Goal: Navigation & Orientation: Find specific page/section

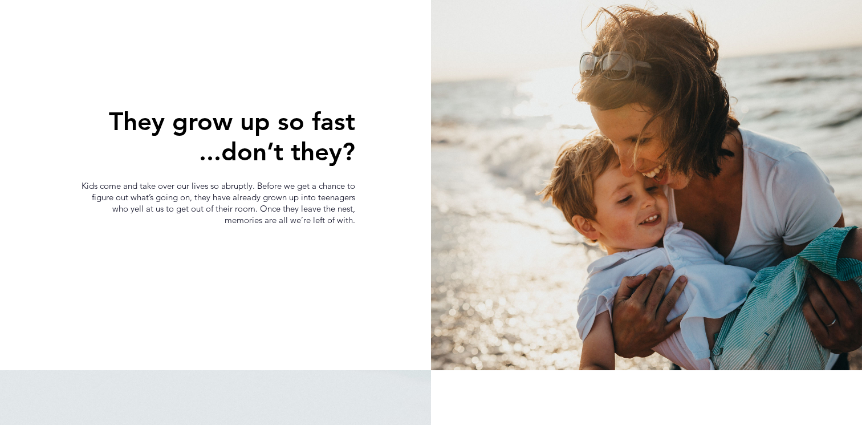
scroll to position [513, 0]
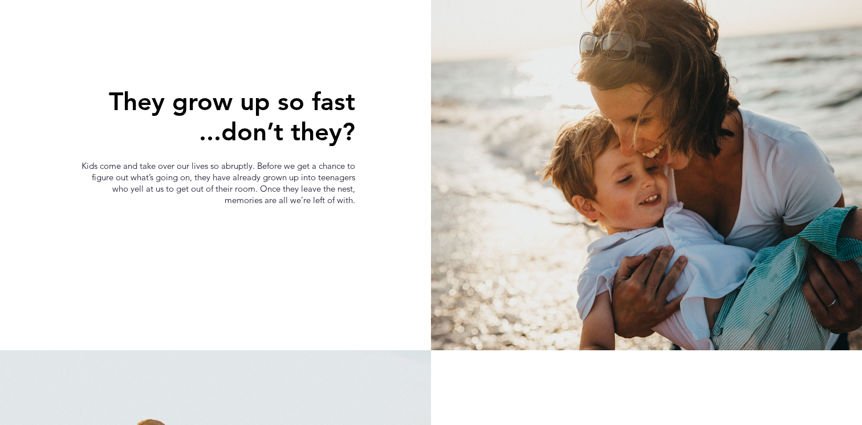
click at [274, 191] on span "Kids come and take over our lives so abruptly. Before we get a chance to figure…" at bounding box center [219, 182] width 274 height 45
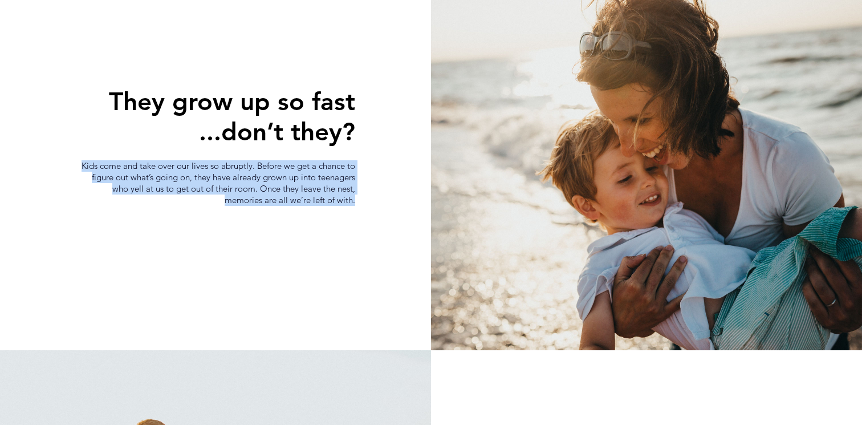
click at [275, 202] on span "Kids come and take over our lives so abruptly. Before we get a chance to figure…" at bounding box center [219, 182] width 274 height 45
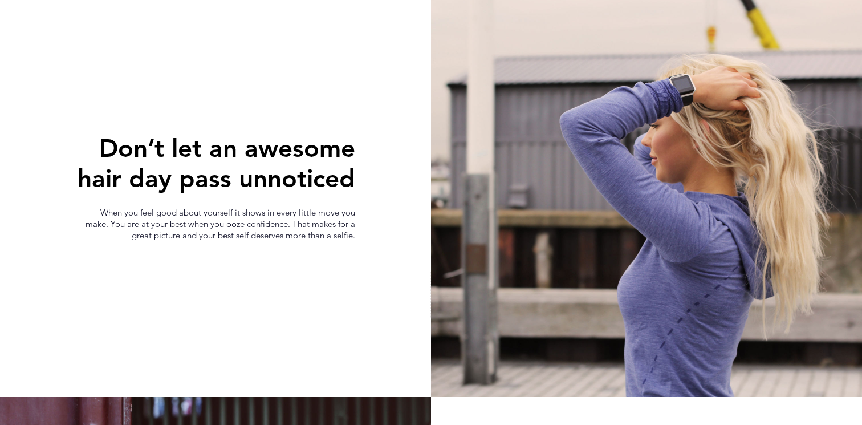
scroll to position [1288, 0]
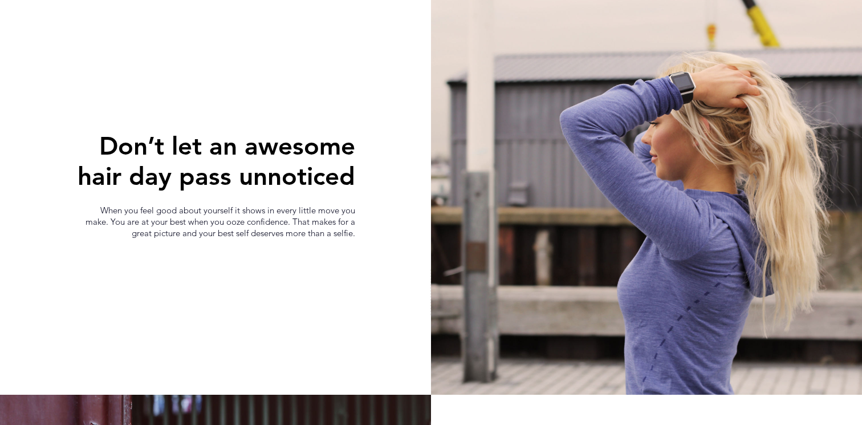
click at [269, 231] on span "When you feel good about yourself it shows in every little move you make. You a…" at bounding box center [221, 222] width 270 height 34
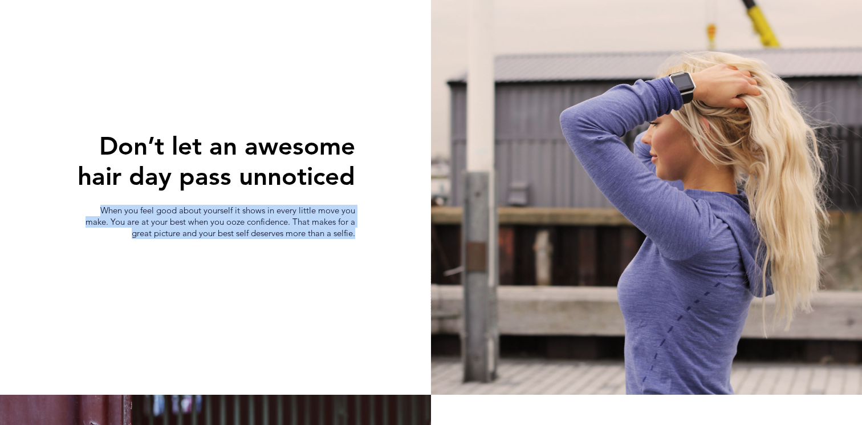
click at [278, 233] on span "When you feel good about yourself it shows in every little move you make. You a…" at bounding box center [221, 222] width 270 height 34
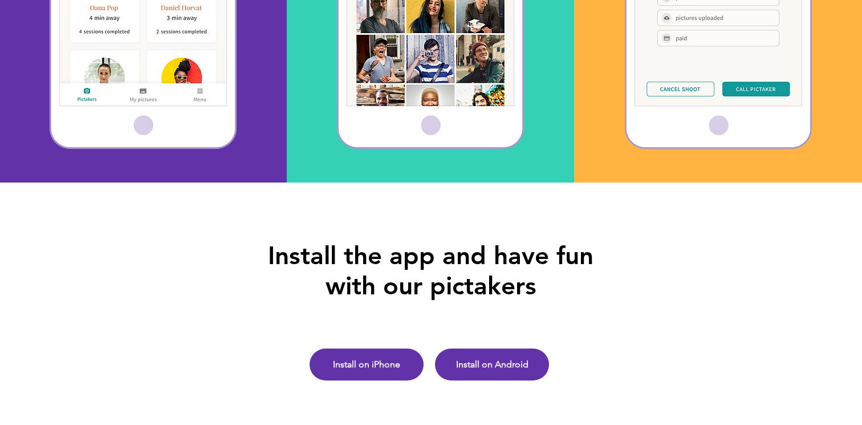
scroll to position [2955, 0]
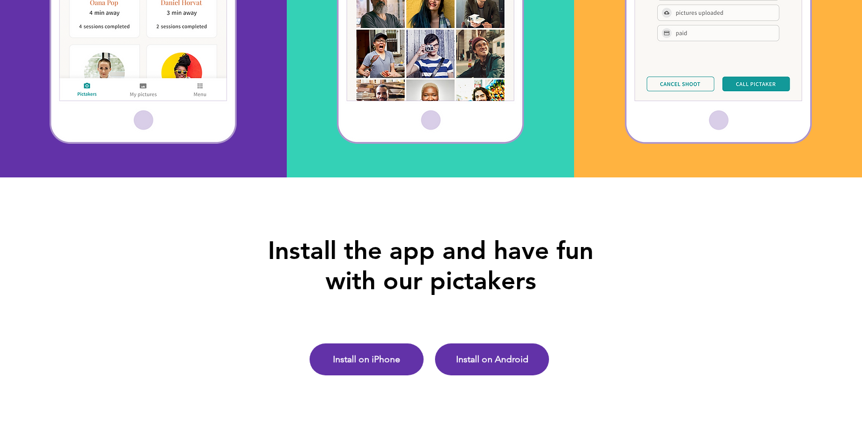
click at [364, 270] on span "Install the app and have fun with our pictakers" at bounding box center [431, 265] width 326 height 60
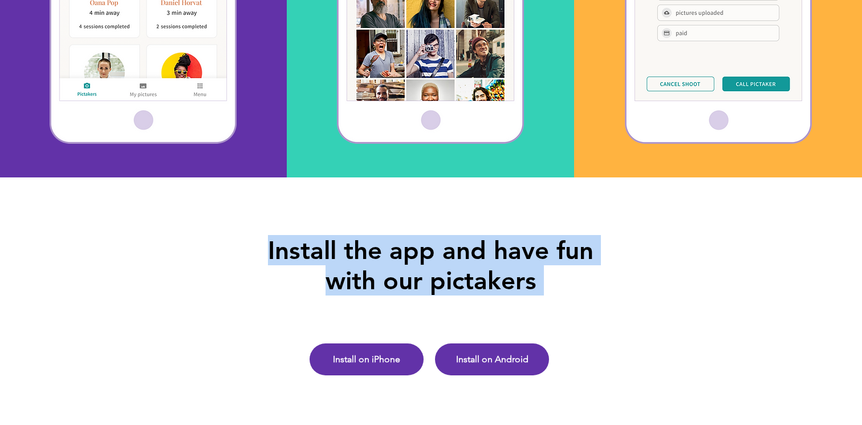
click at [387, 276] on span "Install the app and have fun with our pictakers" at bounding box center [431, 265] width 326 height 60
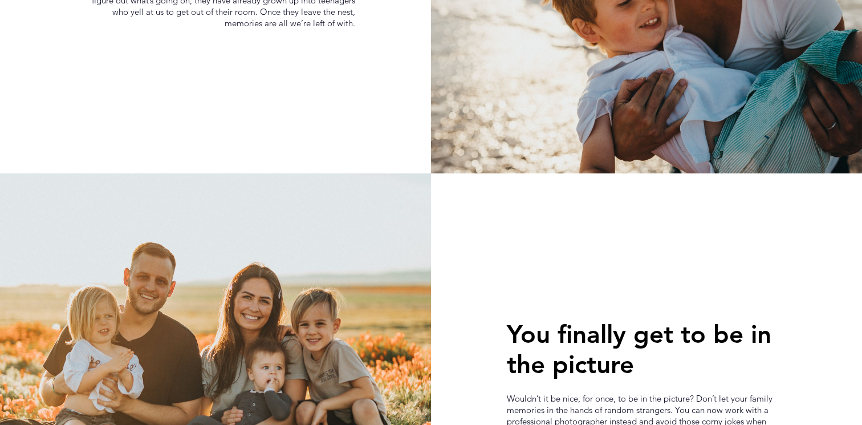
scroll to position [0, 0]
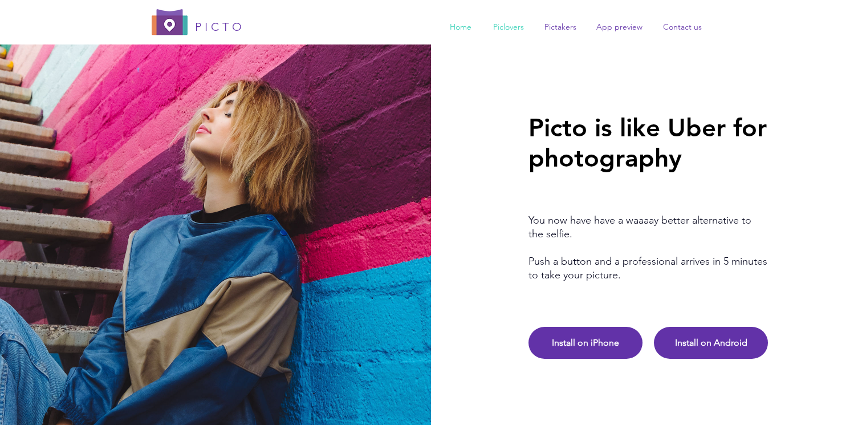
click at [512, 29] on p "Piclovers" at bounding box center [509, 27] width 42 height 18
click at [565, 31] on p "Pictakers" at bounding box center [560, 27] width 43 height 18
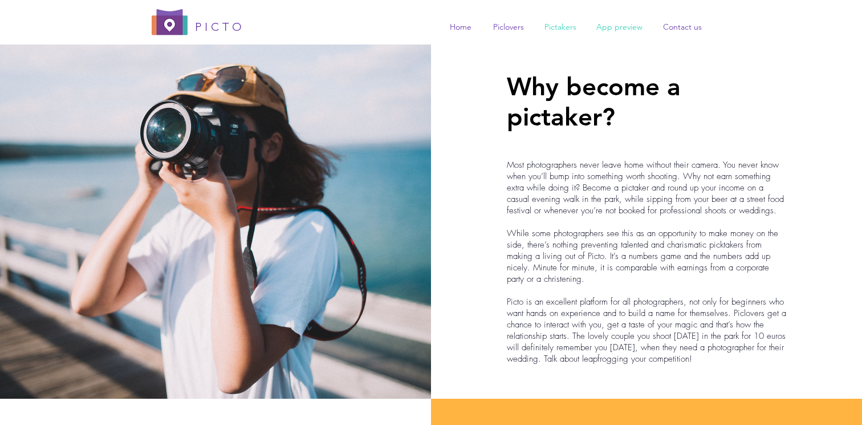
click at [611, 27] on p "App preview" at bounding box center [620, 27] width 58 height 18
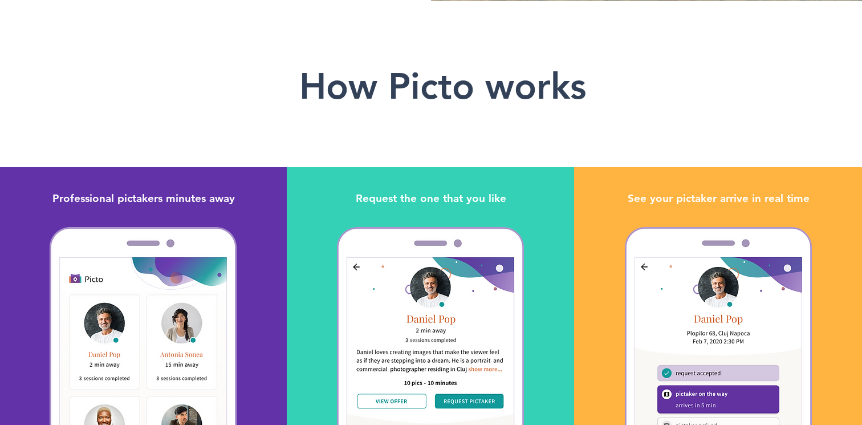
scroll to position [2502, 0]
